Goal: Answer question/provide support: Share knowledge or assist other users

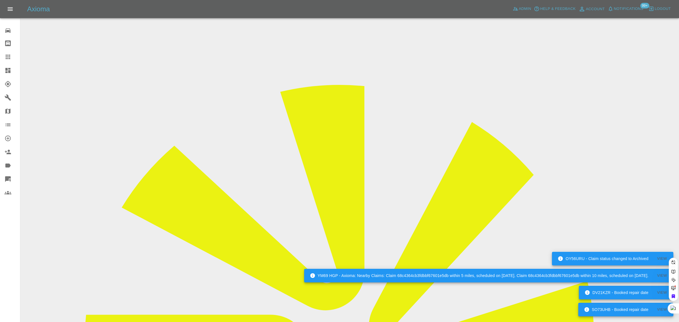
paste input "[EMAIL_ADDRESS][DOMAIN_NAME]"
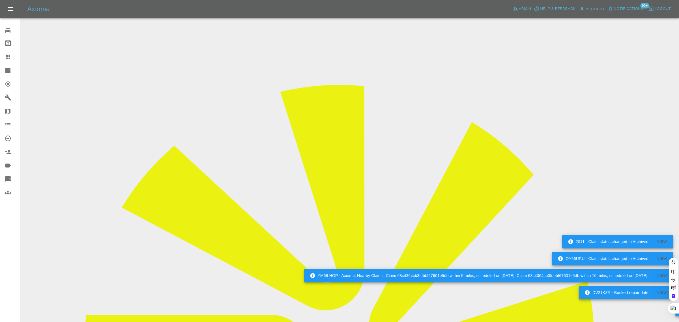
type input "[EMAIL_ADDRESS][DOMAIN_NAME]"
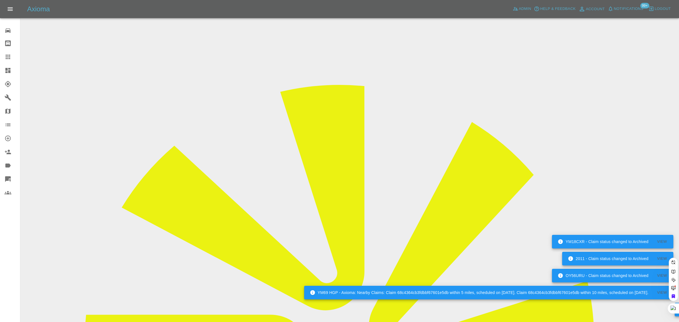
scroll to position [0, 6]
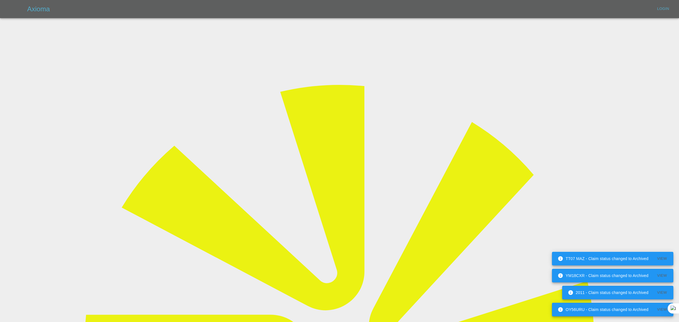
type input "[EMAIL_ADDRESS][DOMAIN_NAME]"
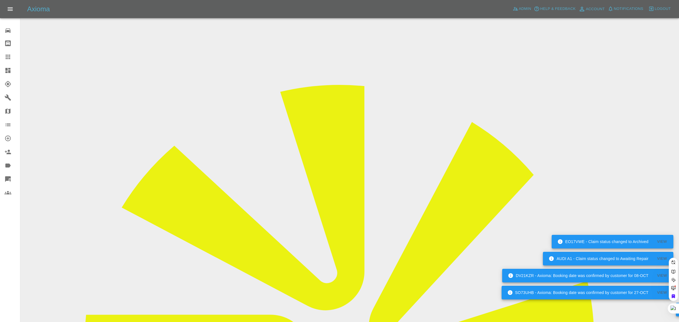
paste input "[EMAIL_ADDRESS][DOMAIN_NAME]"
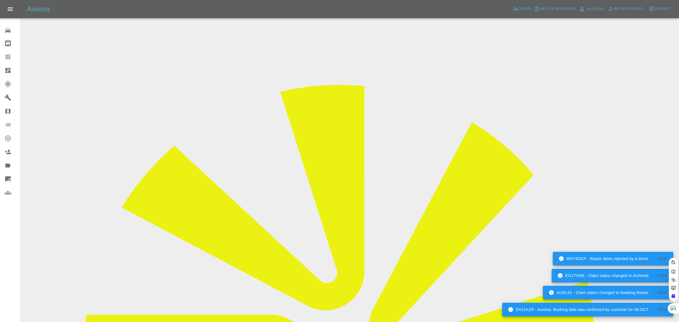
type input "[EMAIL_ADDRESS][DOMAIN_NAME]"
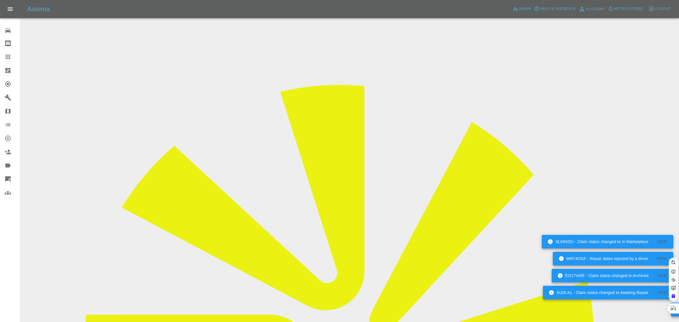
scroll to position [0, 6]
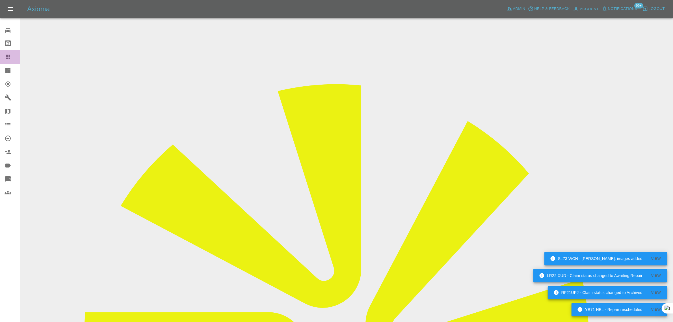
click at [5, 54] on icon at bounding box center [8, 56] width 7 height 7
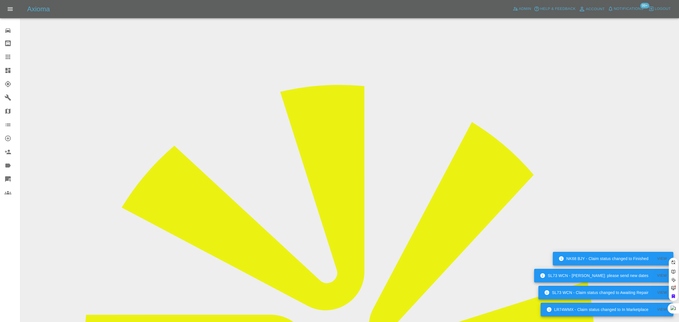
paste input "[EMAIL_ADDRESS][DOMAIN_NAME]"
type input "[EMAIL_ADDRESS][DOMAIN_NAME]"
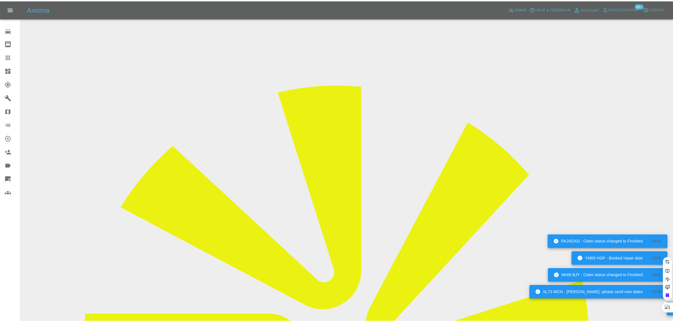
scroll to position [0, 0]
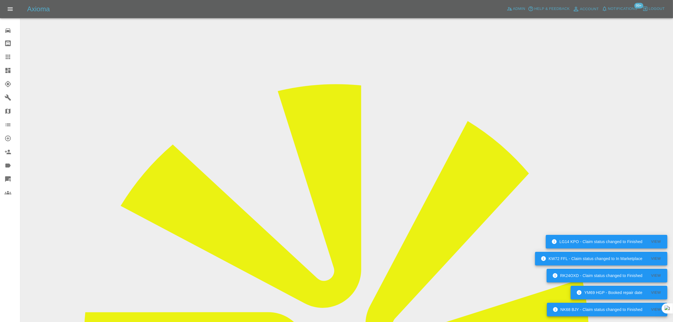
scroll to position [247, 0]
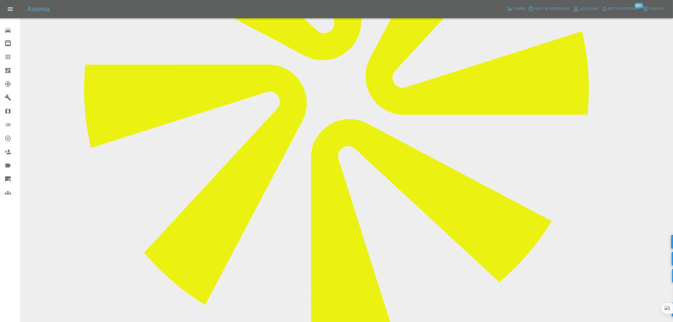
paste textarea "Hi Axioma. I am so sorry but a family emergency has come up , and unfortunately…"
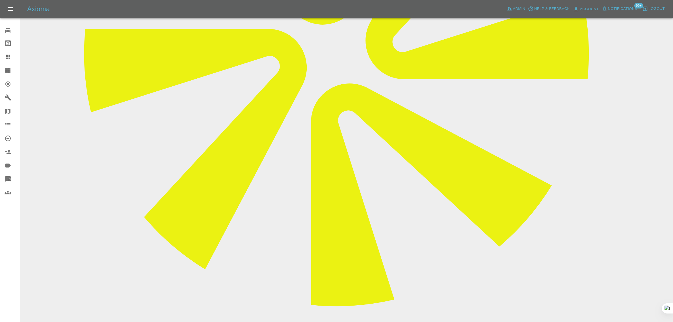
scroll to position [346, 0]
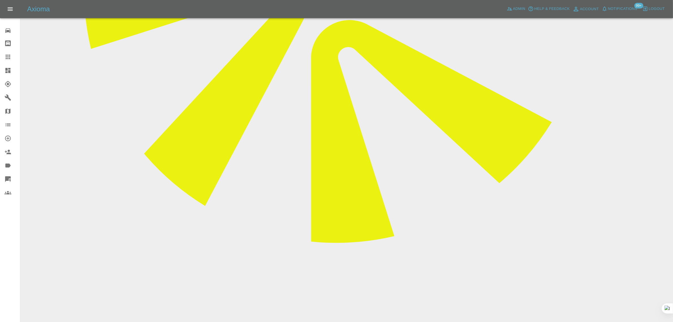
type textarea "Hi Axioma. I am so sorry but a family emergency has come up , and unfortunately…"
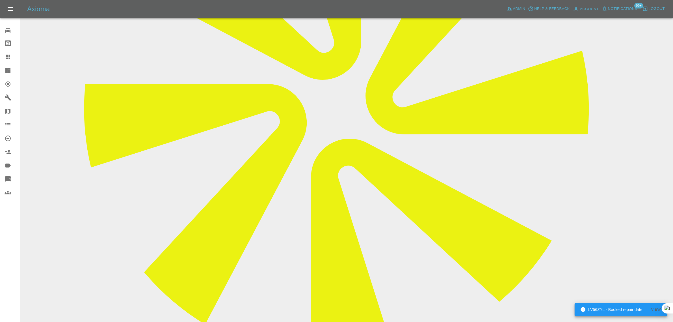
scroll to position [240, 0]
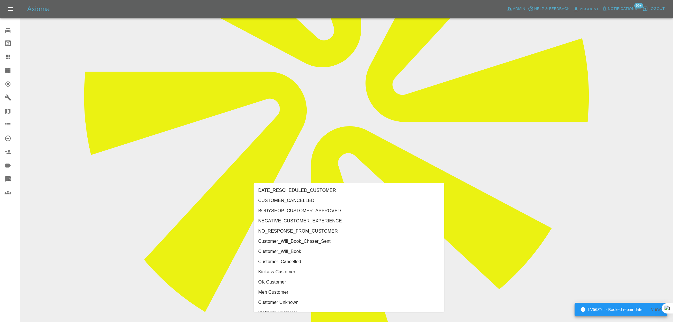
type input "cust"
click at [306, 202] on li "CUSTOMER_CANCELLED" at bounding box center [349, 201] width 191 height 10
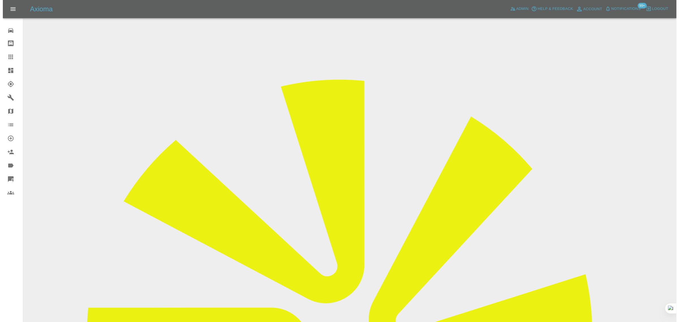
scroll to position [0, 0]
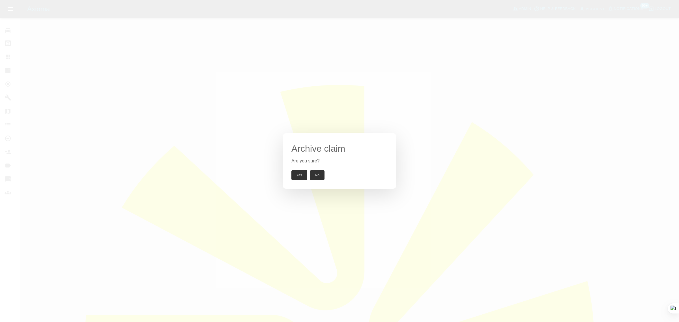
click at [300, 175] on button "Yes" at bounding box center [299, 175] width 16 height 10
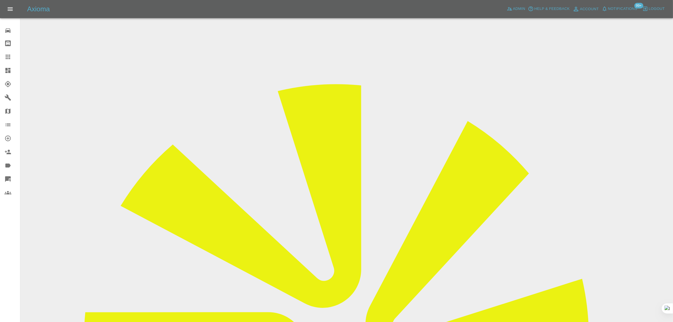
drag, startPoint x: 545, startPoint y: 83, endPoint x: 549, endPoint y: 83, distance: 4.2
drag, startPoint x: 542, startPoint y: 85, endPoint x: 549, endPoint y: 87, distance: 7.8
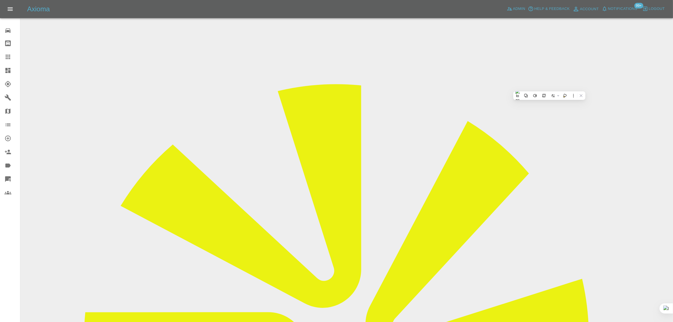
copy td "LMF"
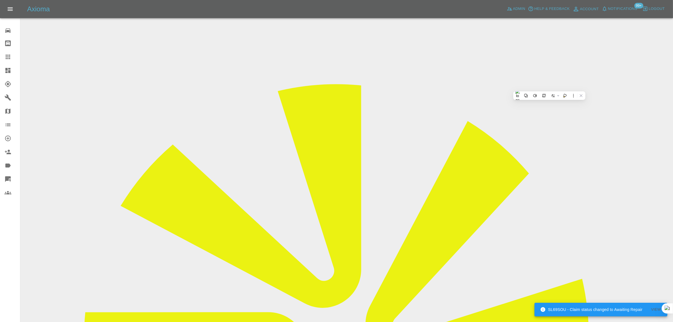
drag, startPoint x: 256, startPoint y: 98, endPoint x: 375, endPoint y: 99, distance: 118.2
copy tr "Registration plates FH19YXC"
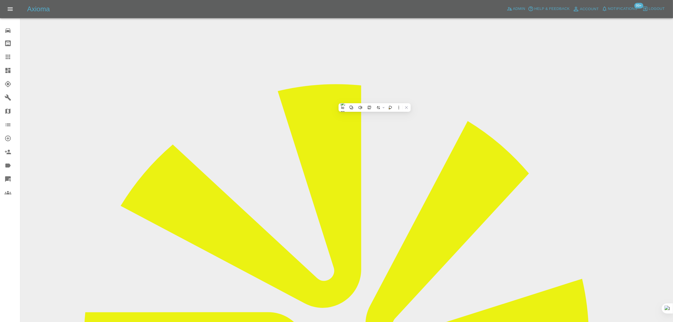
drag, startPoint x: 255, startPoint y: 150, endPoint x: 389, endPoint y: 160, distance: 135.0
copy tbody "Vehicle Location S20 1BT Driver [PERSON_NAME]"
drag, startPoint x: 465, startPoint y: 238, endPoint x: 606, endPoint y: 238, distance: 140.8
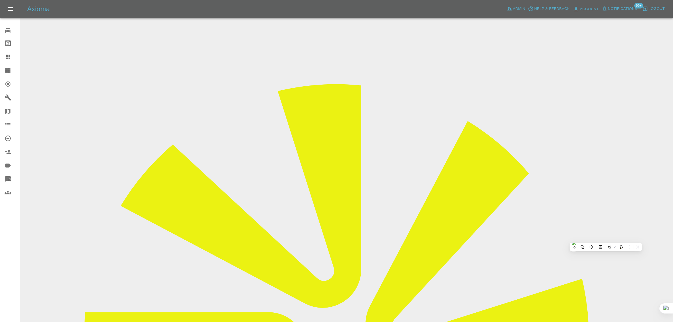
copy tr "Repair Date [DATE]"
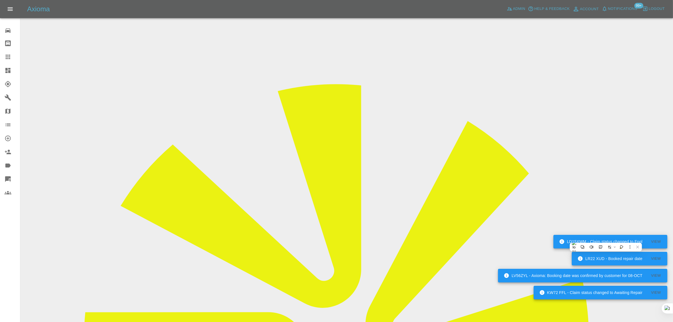
click at [9, 55] on icon at bounding box center [8, 56] width 7 height 7
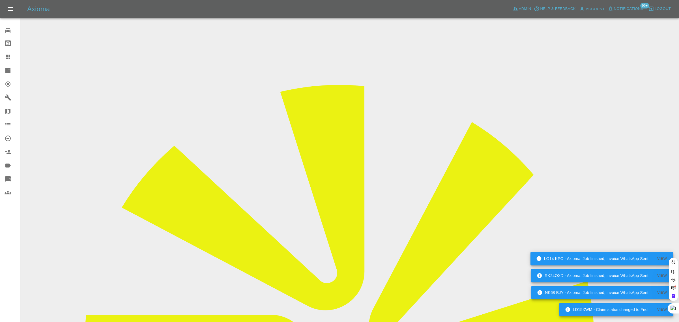
paste input "[PERSON_NAME][EMAIL_ADDRESS][PERSON_NAME][DOMAIN_NAME]"
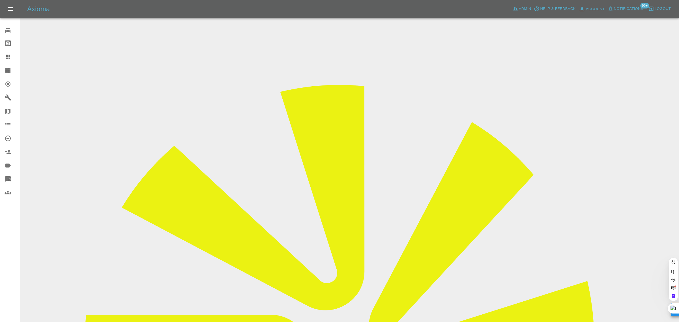
type input "[PERSON_NAME][EMAIL_ADDRESS][PERSON_NAME][DOMAIN_NAME]"
